Goal: Find contact information: Find contact information

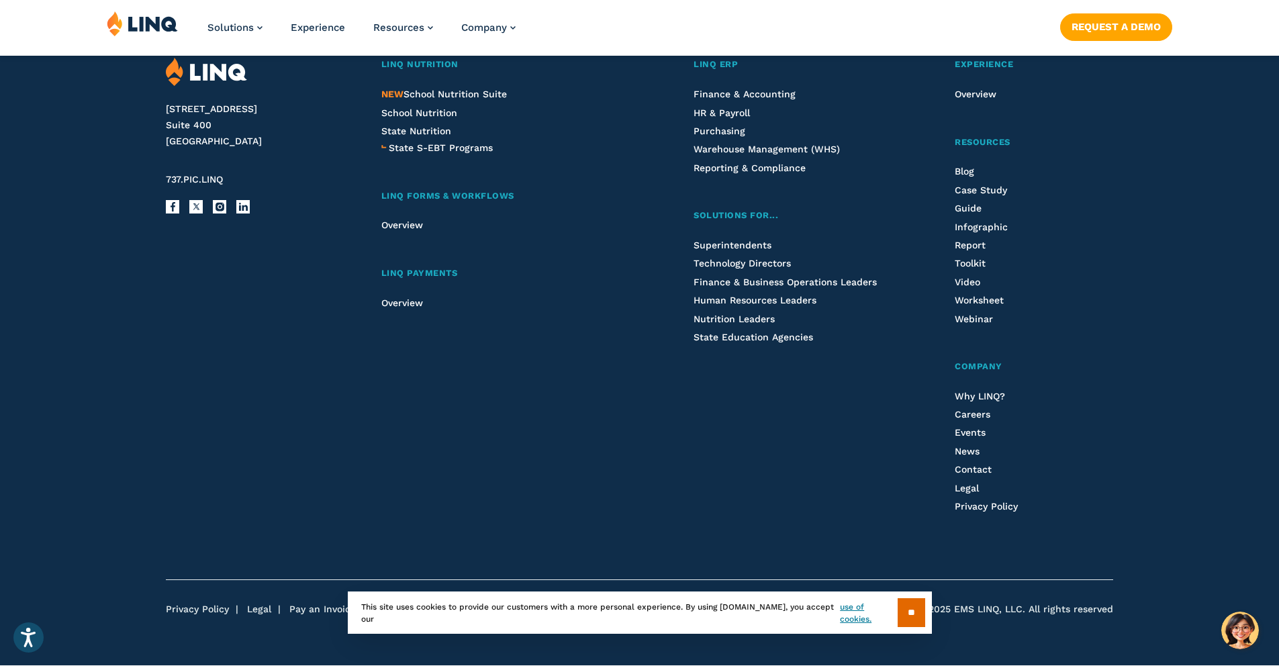
scroll to position [3354, 0]
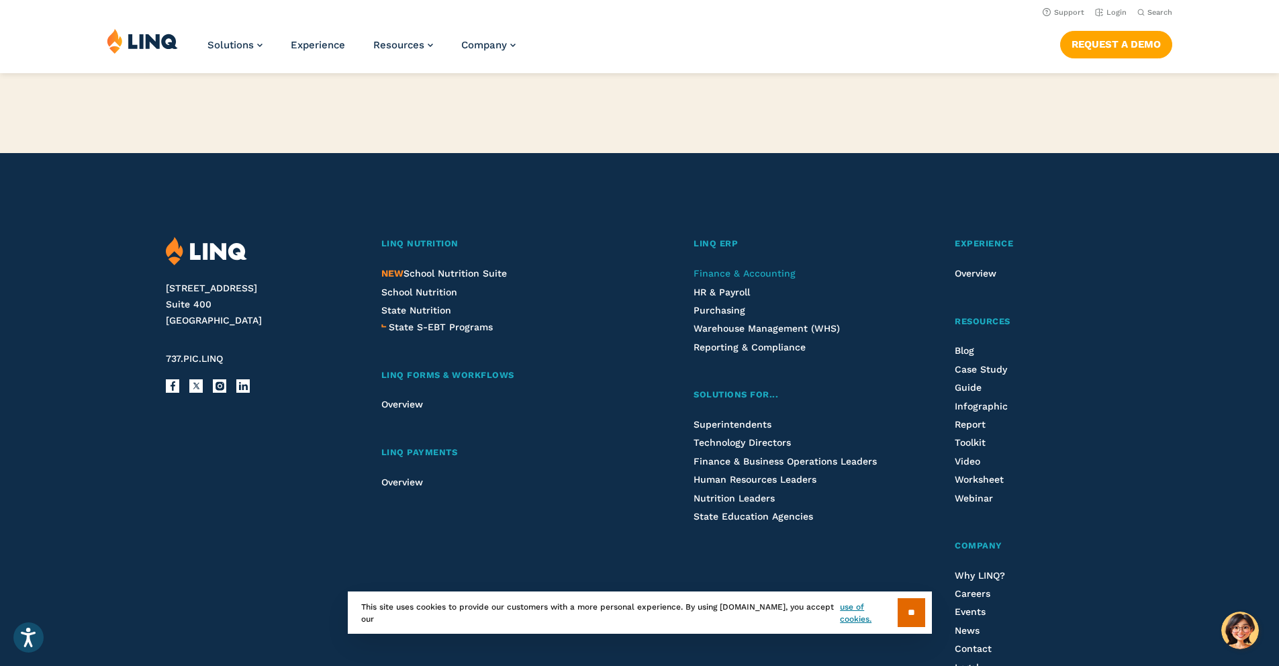
click at [745, 279] on span "Finance & Accounting" at bounding box center [745, 273] width 102 height 11
click at [714, 316] on span "Purchasing" at bounding box center [720, 310] width 52 height 11
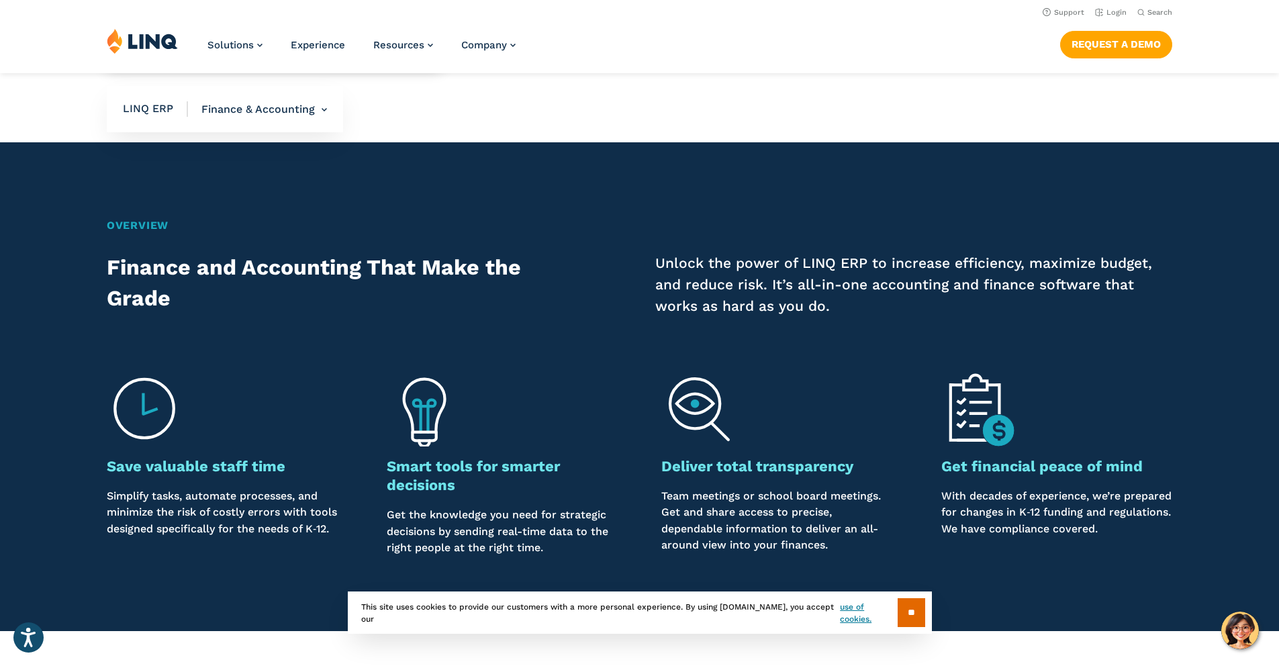
scroll to position [739, 0]
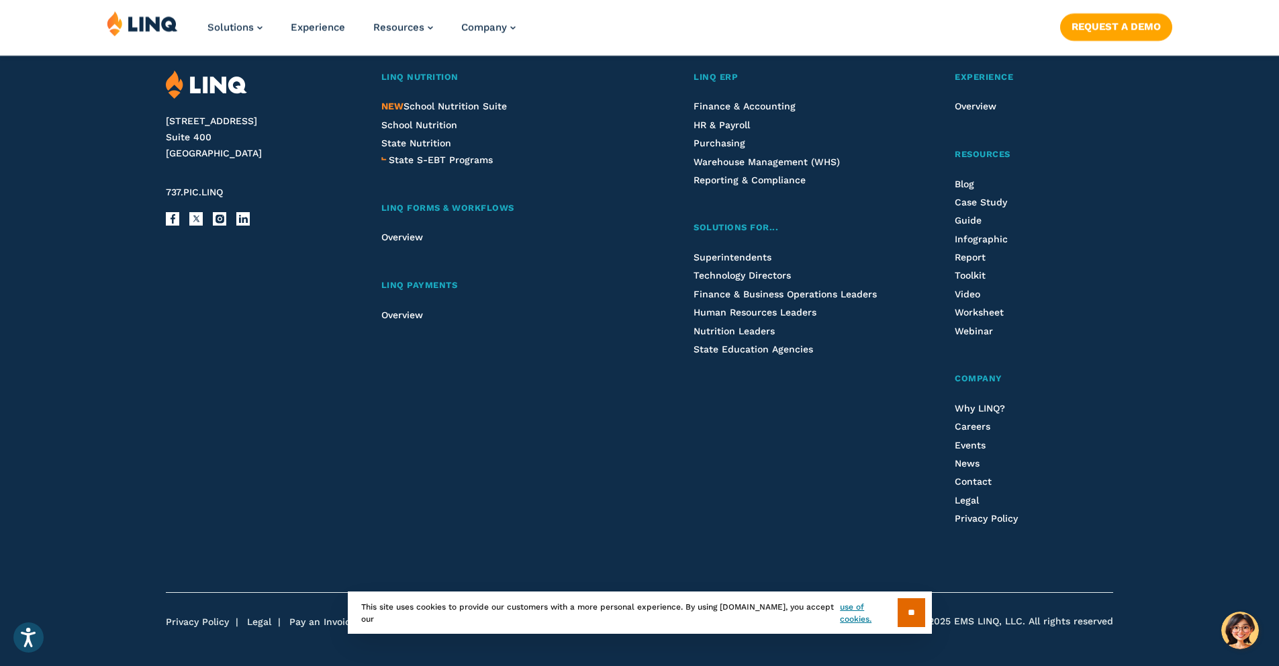
scroll to position [2799, 0]
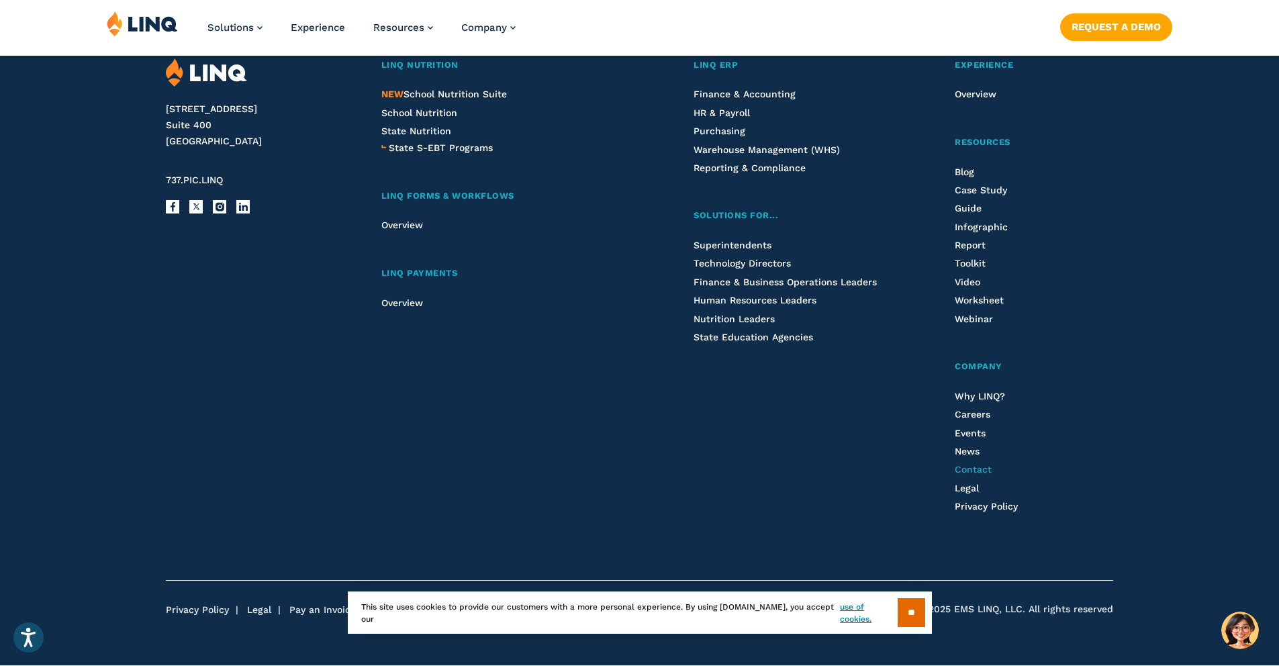
click at [975, 469] on span "Contact" at bounding box center [973, 469] width 37 height 11
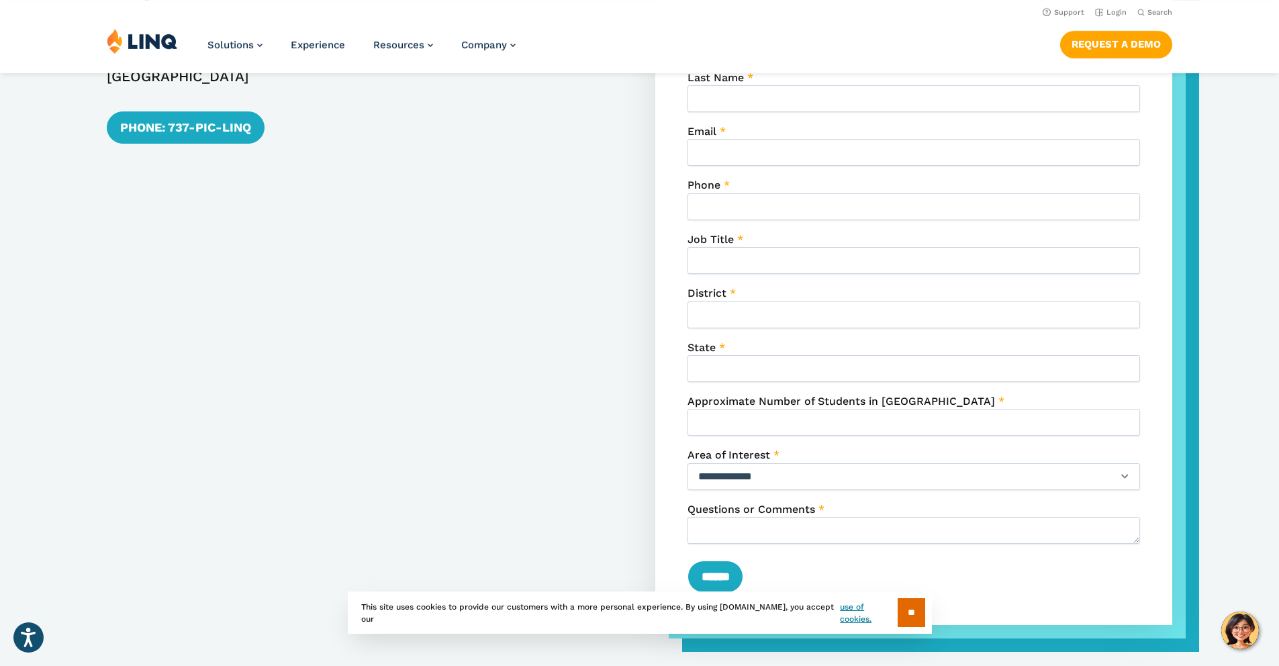
scroll to position [465, 0]
